Goal: Information Seeking & Learning: Learn about a topic

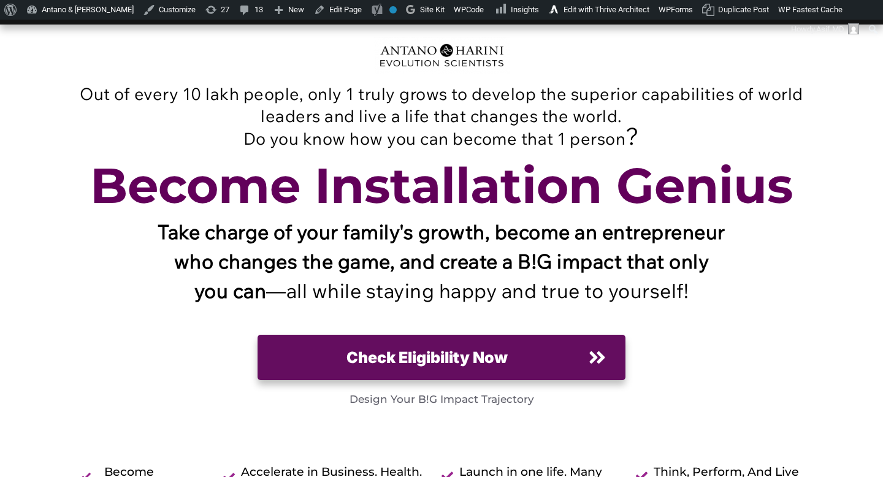
click at [210, 78] on div "Out of every 10 lakh people, only 1 truly grows to develop the superior capabil…" at bounding box center [442, 290] width 736 height 506
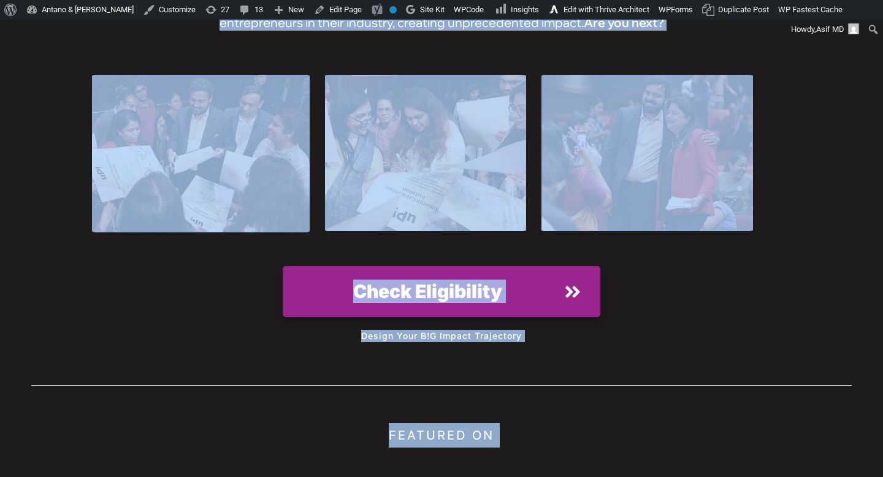
scroll to position [17200, 0]
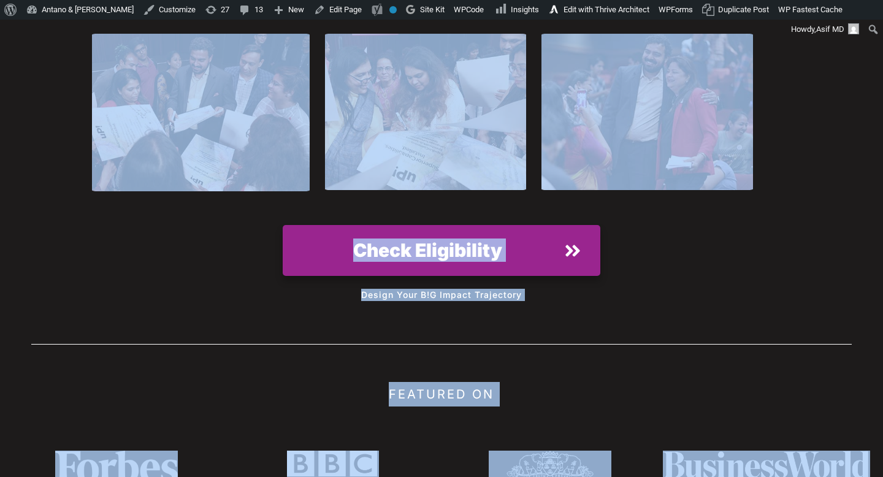
drag, startPoint x: 303, startPoint y: 50, endPoint x: 852, endPoint y: 402, distance: 652.2
copy div "Out of every 10 lakh people, only 1 truly grows to develop the superior capabil…"
